Goal: Transaction & Acquisition: Purchase product/service

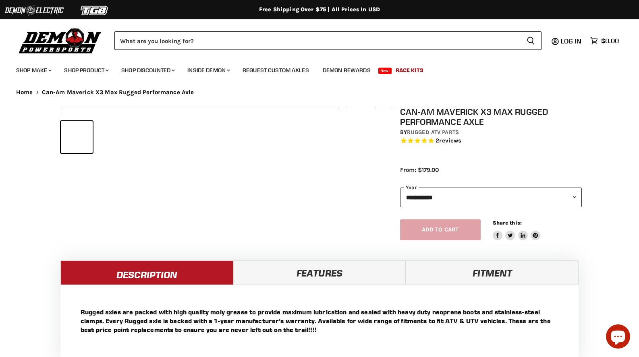
select select "******"
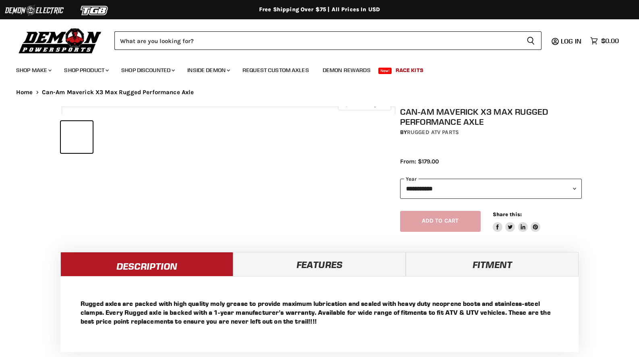
select select "******"
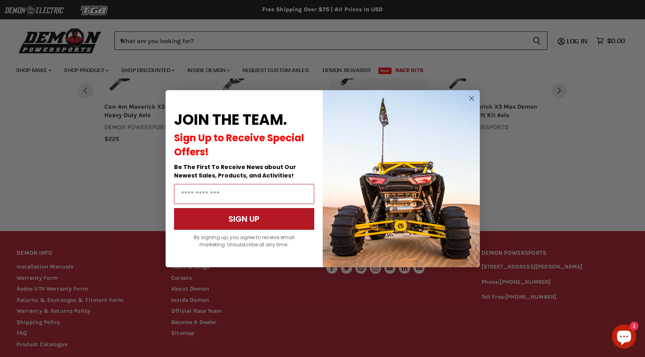
scroll to position [762, 0]
